Goal: Task Accomplishment & Management: Manage account settings

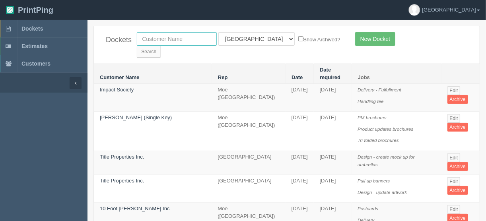
drag, startPoint x: 158, startPoint y: 34, endPoint x: 157, endPoint y: 39, distance: 4.5
click at [158, 34] on input "text" at bounding box center [177, 39] width 80 height 14
type input "airdrie h"
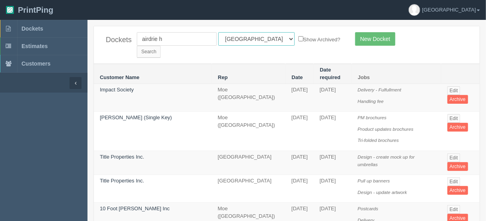
click at [252, 37] on select "All Users [PERSON_NAME] Test 1 [PERSON_NAME] [PERSON_NAME] [PERSON_NAME] France…" at bounding box center [256, 39] width 76 height 14
select select
click at [218, 32] on select "All Users [PERSON_NAME] Test 1 [PERSON_NAME] [PERSON_NAME] [PERSON_NAME] France…" at bounding box center [256, 39] width 76 height 14
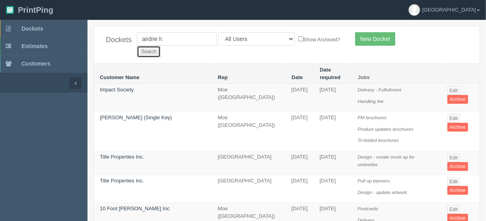
click at [161, 46] on input "Search" at bounding box center [149, 52] width 24 height 12
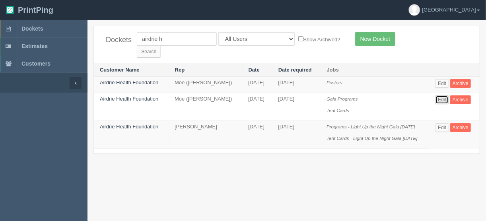
click at [443, 96] on link "Edit" at bounding box center [442, 100] width 13 height 9
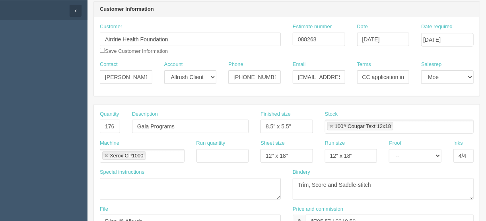
scroll to position [64, 0]
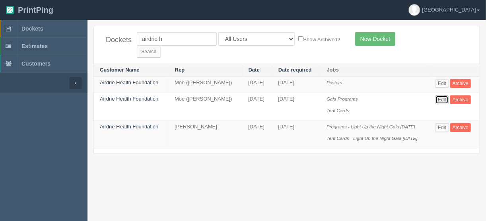
click at [445, 96] on link "Edit" at bounding box center [442, 100] width 13 height 9
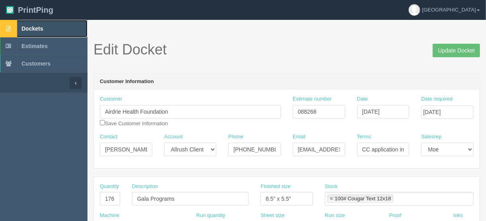
click at [31, 25] on span "Dockets" at bounding box center [31, 28] width 21 height 6
